Goal: Information Seeking & Learning: Find specific fact

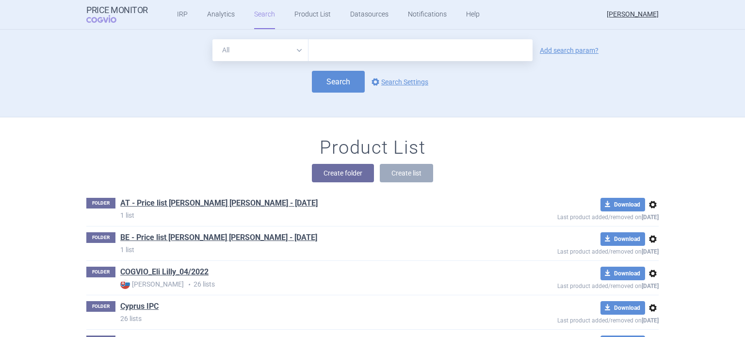
click at [299, 51] on select "All Brand Name ATC Company Active Substance Country Newer than" at bounding box center [260, 50] width 96 height 22
select select "brandName"
click at [212, 39] on select "All Brand Name ATC Company Active Substance Country Newer than" at bounding box center [260, 50] width 96 height 22
click at [545, 52] on link "Add search param?" at bounding box center [569, 50] width 59 height 7
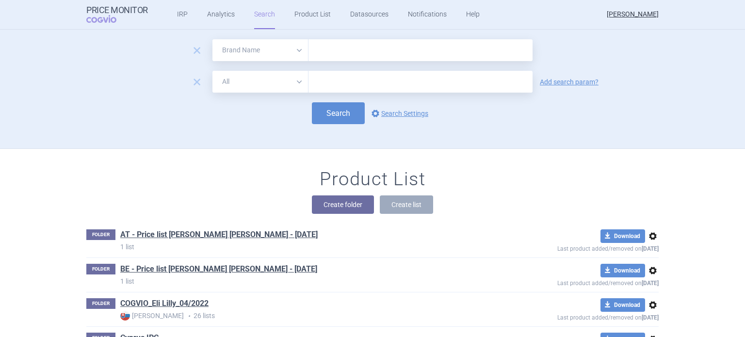
click at [294, 83] on select "All Brand Name ATC Company Active Substance Country Newer than" at bounding box center [260, 82] width 96 height 22
select select "country"
click at [212, 71] on select "All Brand Name ATC Company Active Substance Country Newer than" at bounding box center [260, 82] width 96 height 22
click at [326, 53] on input "text" at bounding box center [421, 50] width 224 height 22
type input "Verzenios"
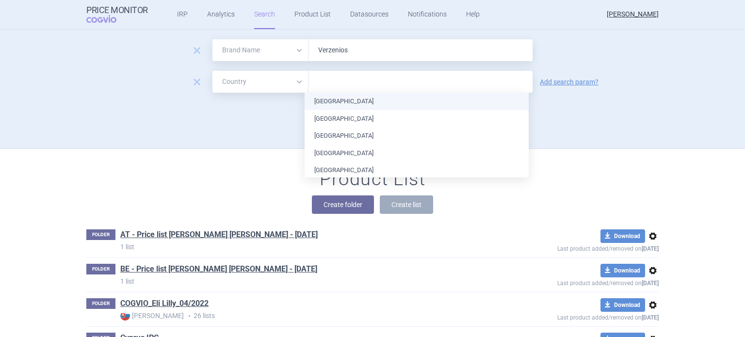
click at [336, 86] on input "text" at bounding box center [420, 82] width 214 height 13
type input "cr"
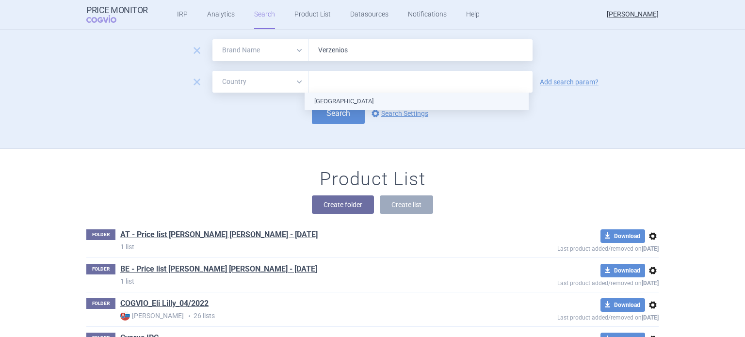
click at [332, 98] on ul "[GEOGRAPHIC_DATA]" at bounding box center [417, 101] width 224 height 17
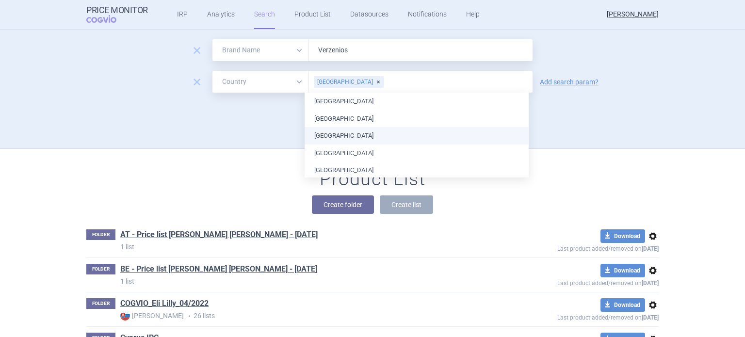
click at [556, 129] on div "remove All Brand Name ATC Company Active Substance Country Newer than Verzenios…" at bounding box center [372, 93] width 611 height 109
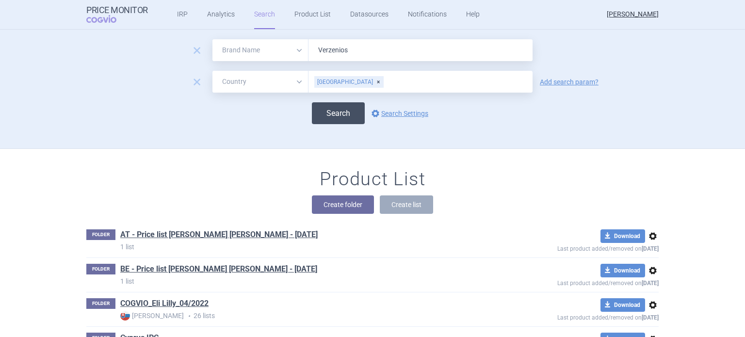
click at [328, 112] on button "Search" at bounding box center [338, 113] width 53 height 22
select select "brandName"
select select "country"
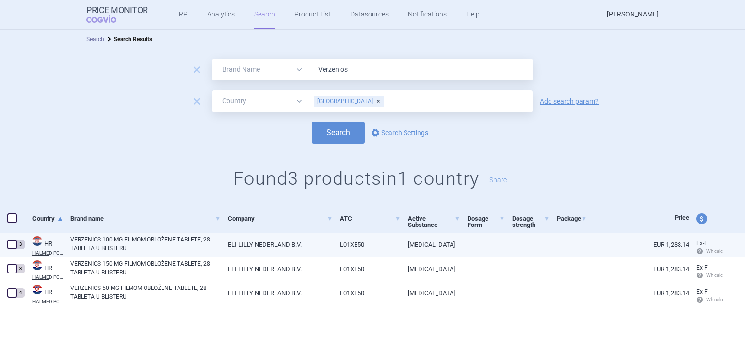
click at [299, 247] on link "ELI LILLY NEDERLAND B.V." at bounding box center [277, 245] width 112 height 24
select select "EUR"
